Goal: Task Accomplishment & Management: Manage account settings

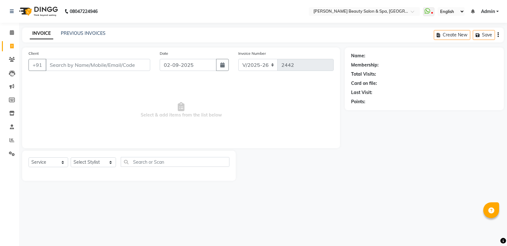
select select "7524"
select select "service"
click at [80, 33] on link "PREVIOUS INVOICES" at bounding box center [83, 33] width 45 height 6
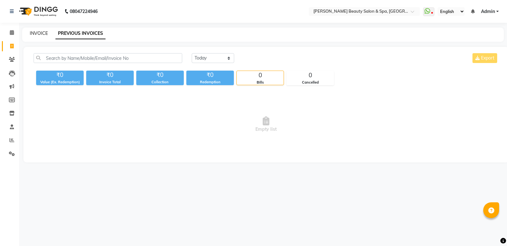
click at [40, 32] on link "INVOICE" at bounding box center [39, 33] width 18 height 6
select select "service"
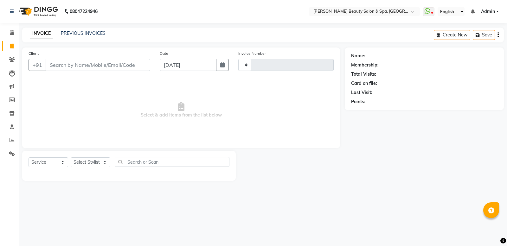
type input "2442"
select select "7524"
click at [100, 31] on link "PREVIOUS INVOICES" at bounding box center [83, 33] width 45 height 6
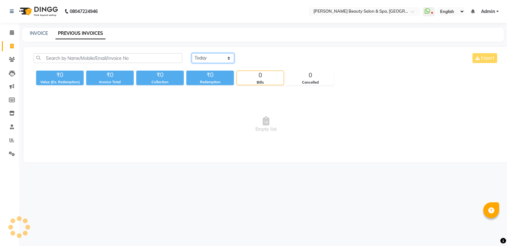
click at [219, 60] on select "[DATE] [DATE] Custom Range" at bounding box center [213, 58] width 42 height 10
click at [192, 53] on select "[DATE] [DATE] Custom Range" at bounding box center [213, 58] width 42 height 10
click at [216, 75] on div "₹0" at bounding box center [210, 75] width 48 height 9
click at [212, 59] on select "[DATE] [DATE] Custom Range" at bounding box center [216, 59] width 48 height 10
select select "[DATE]"
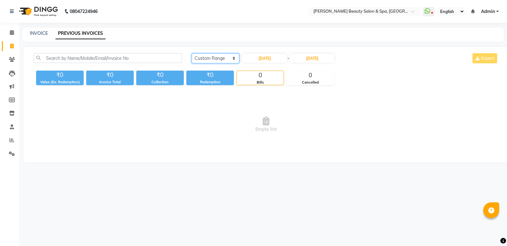
click at [192, 54] on select "[DATE] [DATE] Custom Range" at bounding box center [216, 59] width 48 height 10
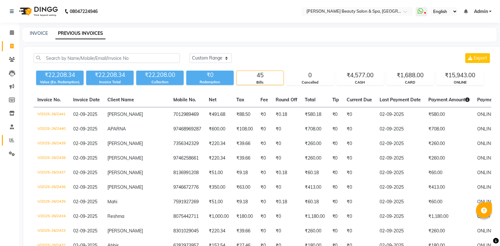
click at [5, 137] on link "Reports" at bounding box center [9, 140] width 15 height 10
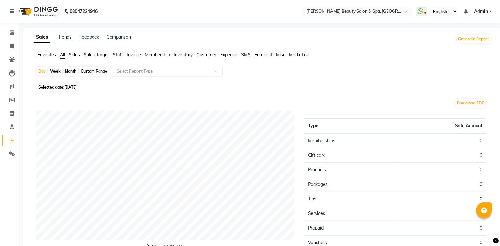
click at [131, 72] on input "text" at bounding box center [160, 71] width 91 height 6
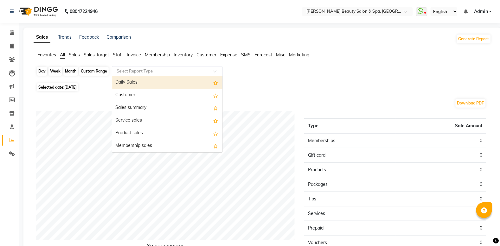
click at [39, 72] on div "Day" at bounding box center [42, 71] width 10 height 9
select select "9"
select select "2025"
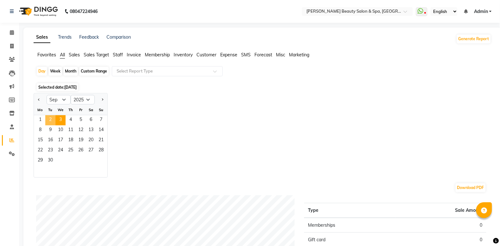
click at [52, 118] on span "2" at bounding box center [50, 120] width 10 height 10
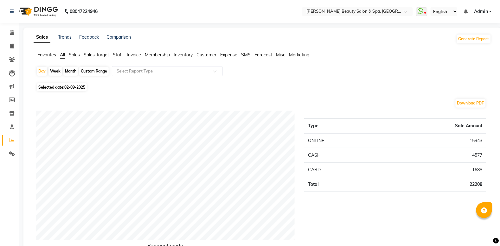
click at [9, 30] on span at bounding box center [11, 32] width 11 height 7
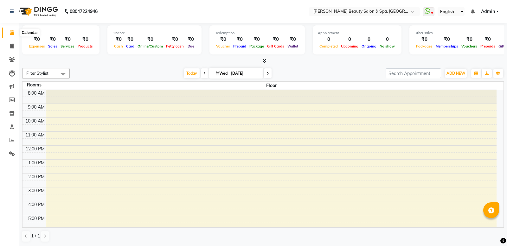
click at [13, 34] on icon at bounding box center [12, 32] width 4 height 5
click at [203, 72] on icon at bounding box center [204, 74] width 3 height 4
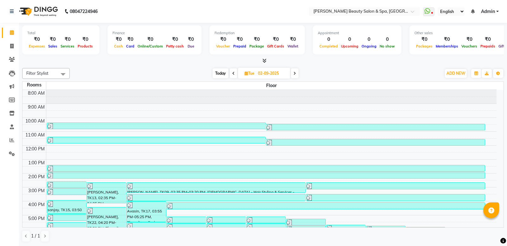
click at [295, 75] on icon at bounding box center [295, 74] width 3 height 4
type input "[DATE]"
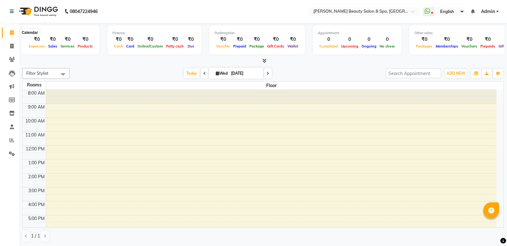
click at [14, 32] on span at bounding box center [11, 32] width 11 height 7
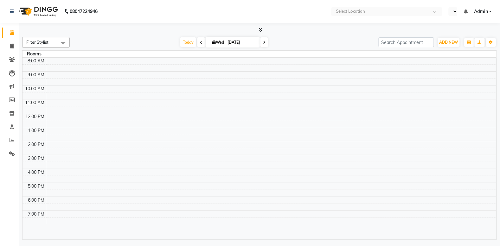
select select "en"
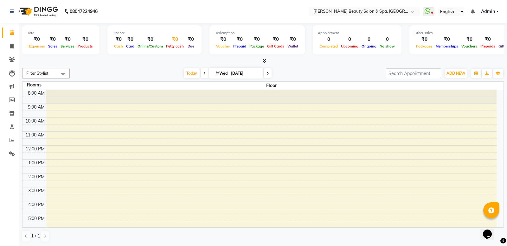
click at [172, 43] on div "Petty cash" at bounding box center [175, 46] width 21 height 7
click at [9, 152] on icon at bounding box center [12, 154] width 6 height 5
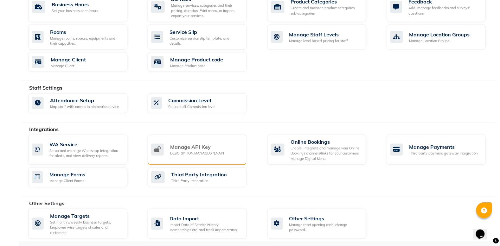
scroll to position [266, 0]
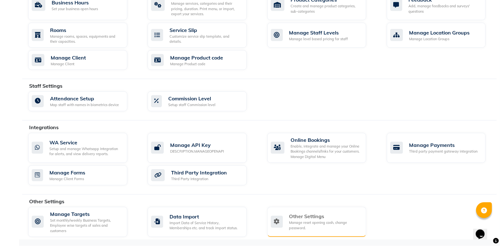
click at [335, 229] on div "Manage reset opening cash, change password." at bounding box center [325, 226] width 72 height 10
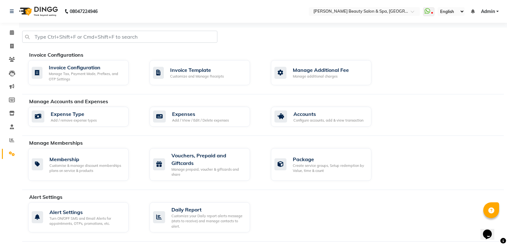
select select "2: 15"
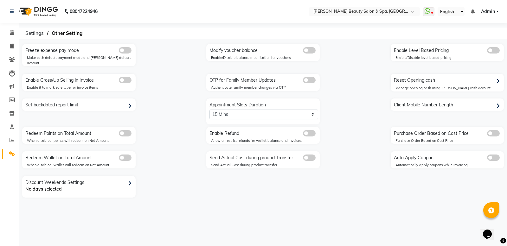
click at [499, 79] on icon at bounding box center [497, 82] width 3 height 6
select select "6644"
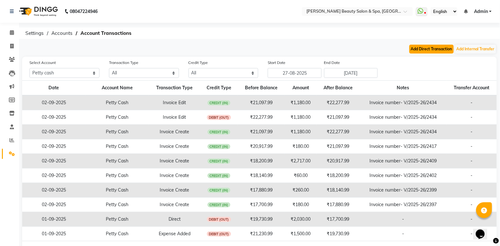
click at [426, 46] on button "Add Direct Transaction" at bounding box center [432, 49] width 44 height 9
select select "direct"
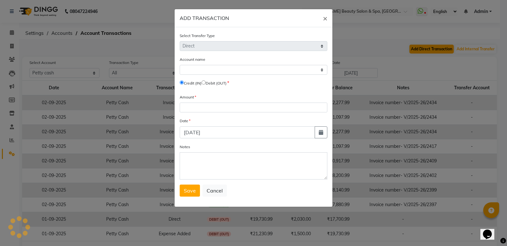
select select "6644"
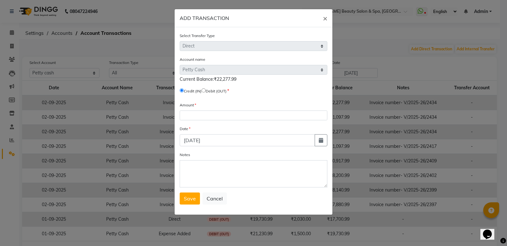
click at [220, 92] on label "Debit (OUT)" at bounding box center [216, 91] width 21 height 6
click at [206, 89] on input "radio" at bounding box center [204, 90] width 4 height 4
radio input "true"
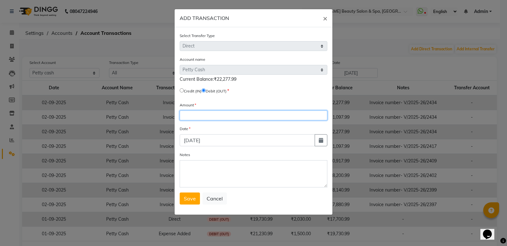
click at [213, 111] on input "number" at bounding box center [254, 116] width 148 height 10
type input "877"
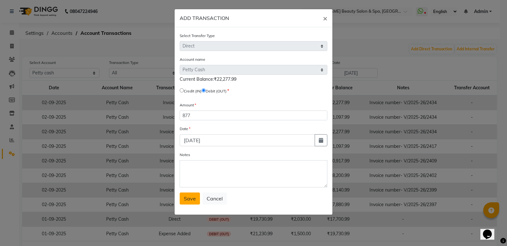
click at [192, 197] on span "Save" at bounding box center [190, 199] width 12 height 6
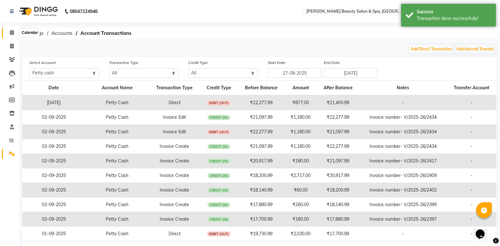
click at [11, 34] on icon at bounding box center [12, 32] width 4 height 5
